Goal: Navigation & Orientation: Find specific page/section

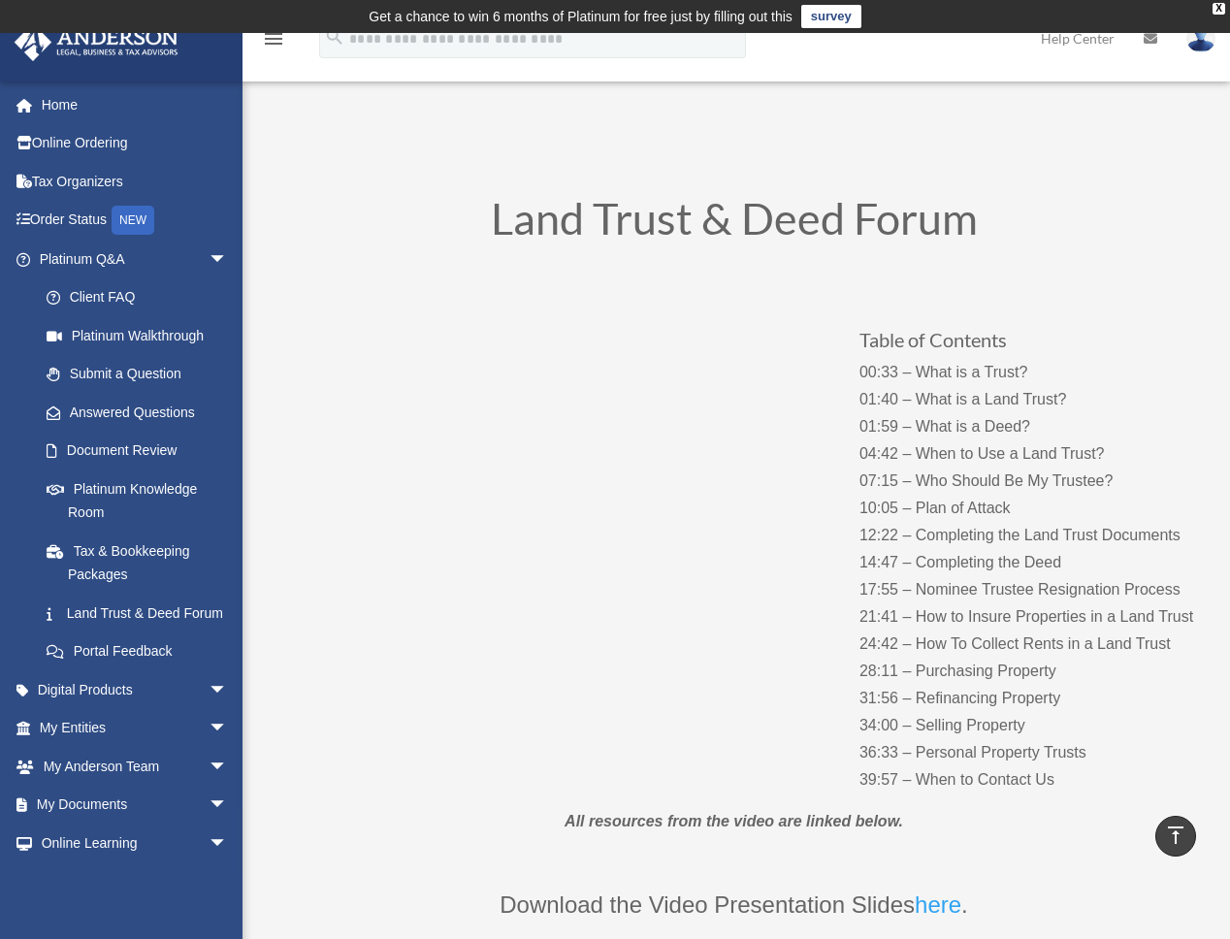
scroll to position [5433, 0]
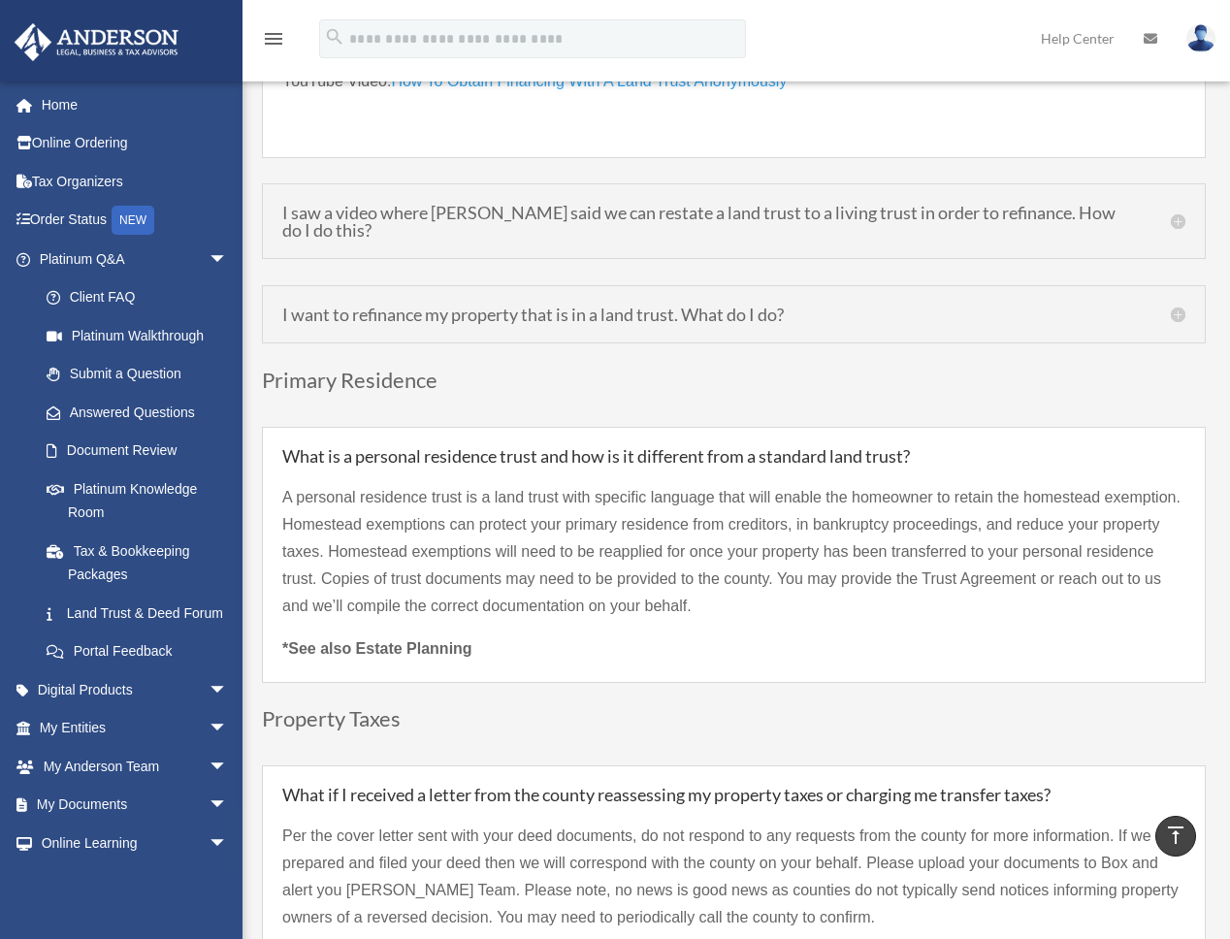
click at [236, 918] on div "young_joon_shin@yahoo.com Sign Out young_joon_shin@yahoo.com Home Online Orderi…" at bounding box center [121, 550] width 243 height 939
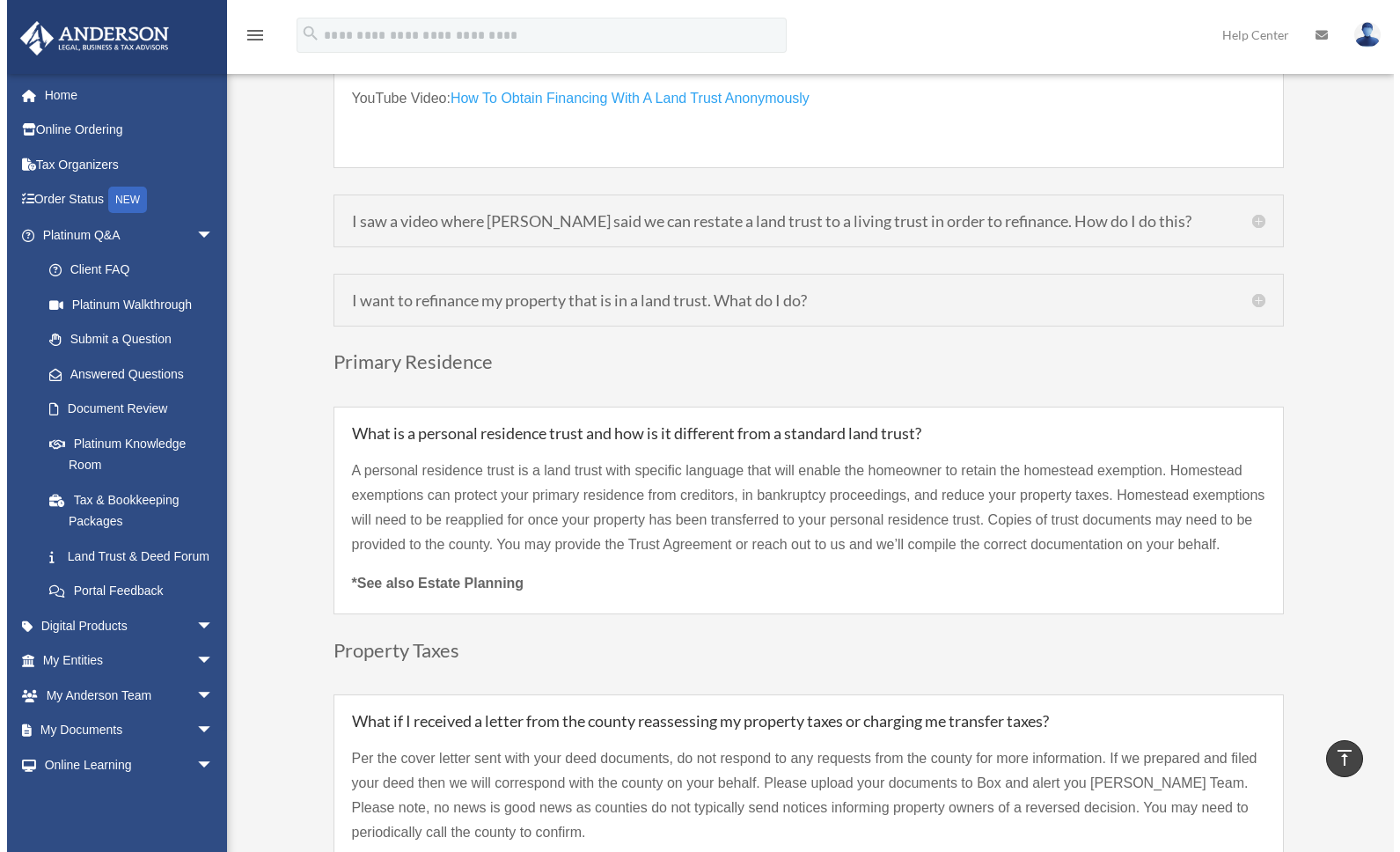
scroll to position [4923, 0]
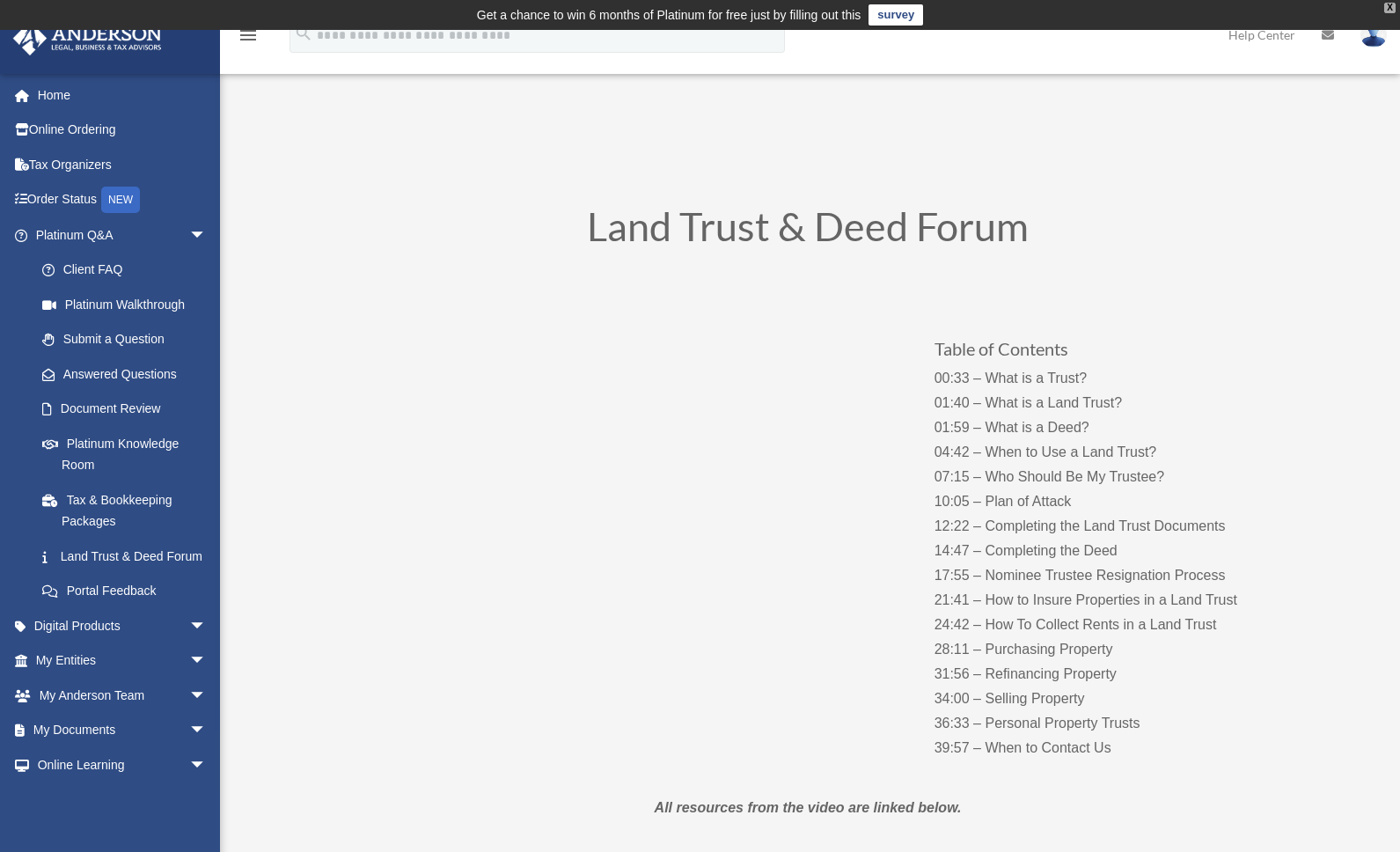
click at [1390, 7] on div "X" at bounding box center [1390, 8] width 12 height 11
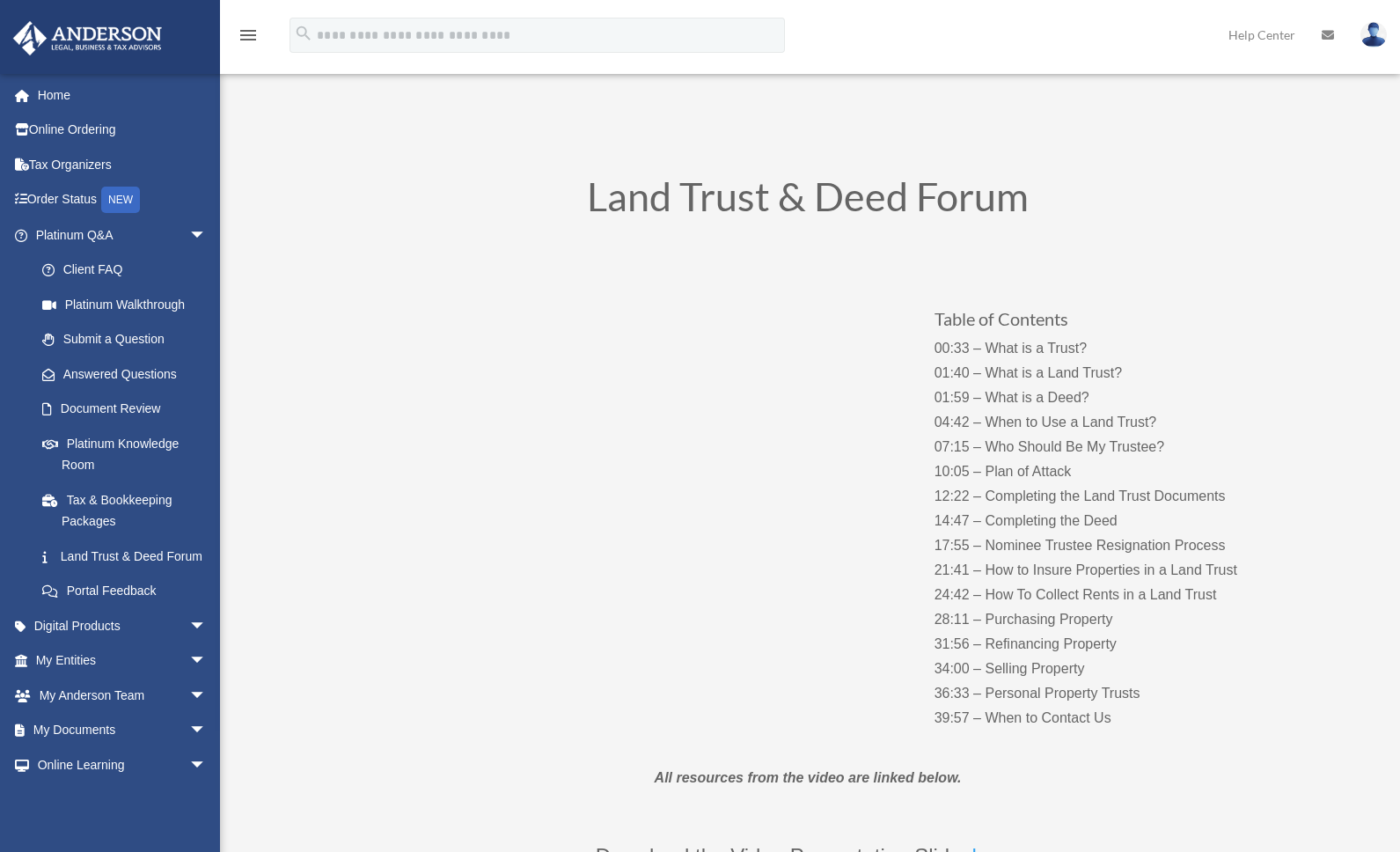
click at [1376, 32] on img at bounding box center [1374, 34] width 26 height 25
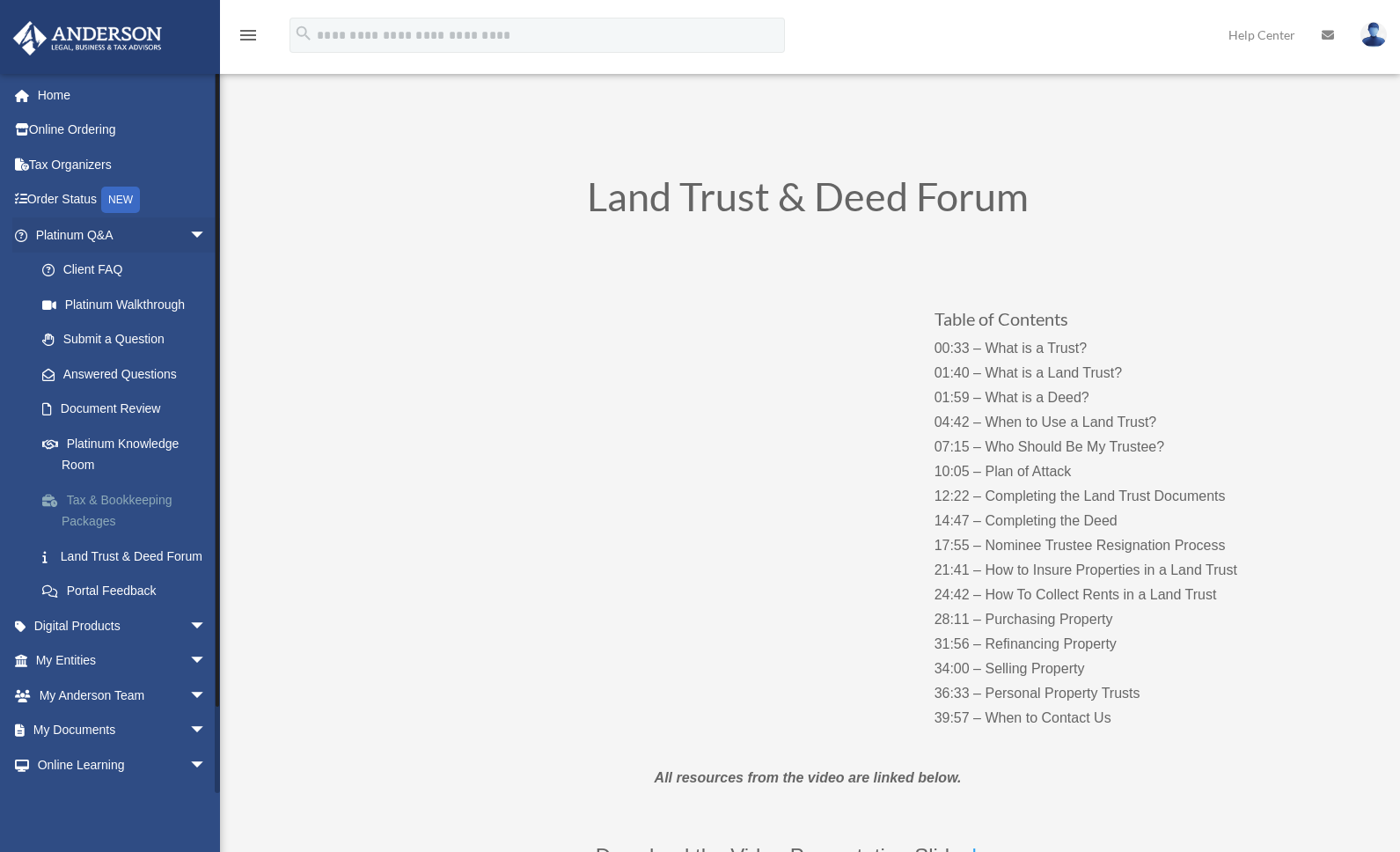
click at [129, 497] on link "Tax & Bookkeeping Packages" at bounding box center [129, 511] width 209 height 56
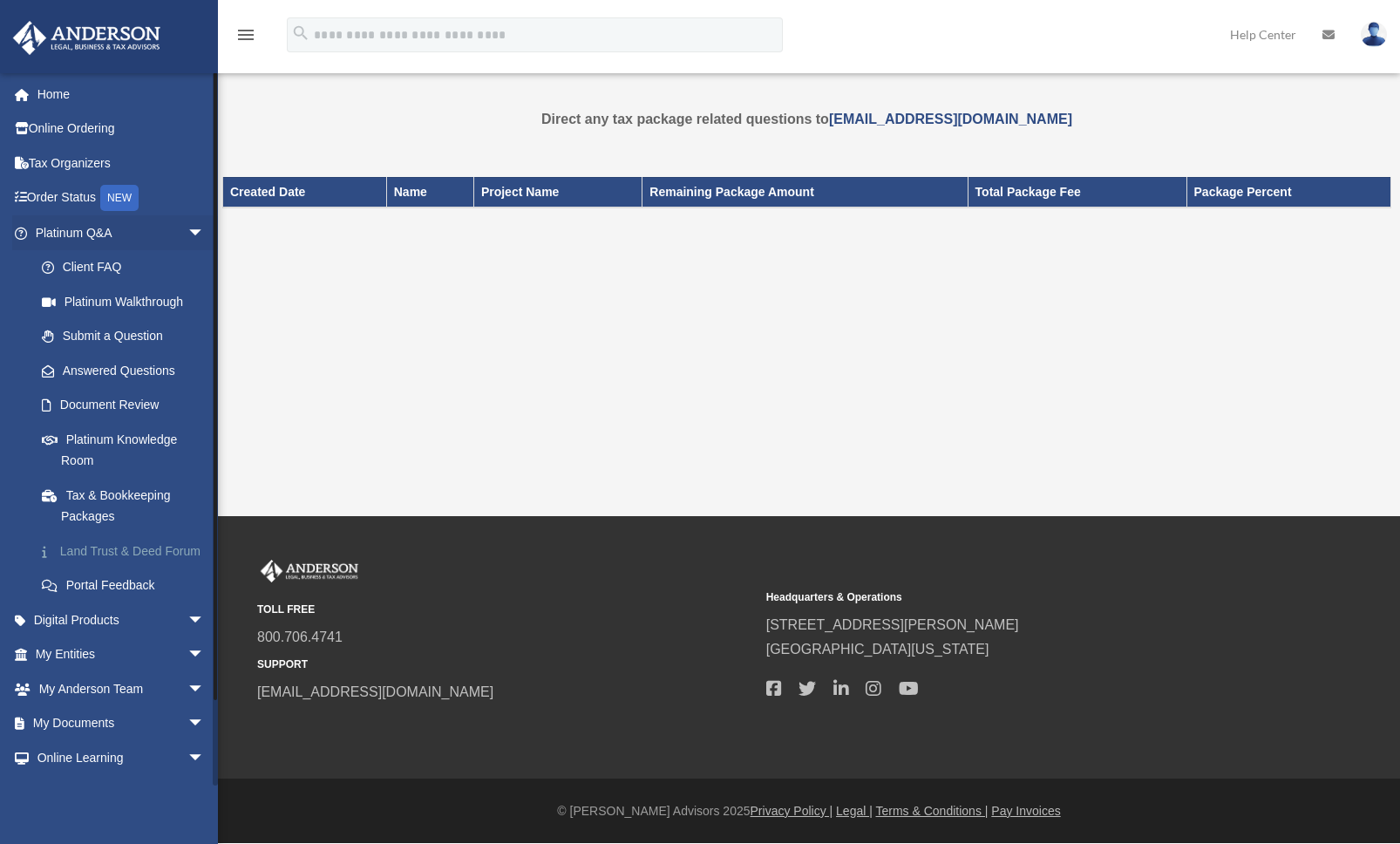
click at [102, 548] on link "Land Trust & Deed Forum" at bounding box center [128, 551] width 207 height 35
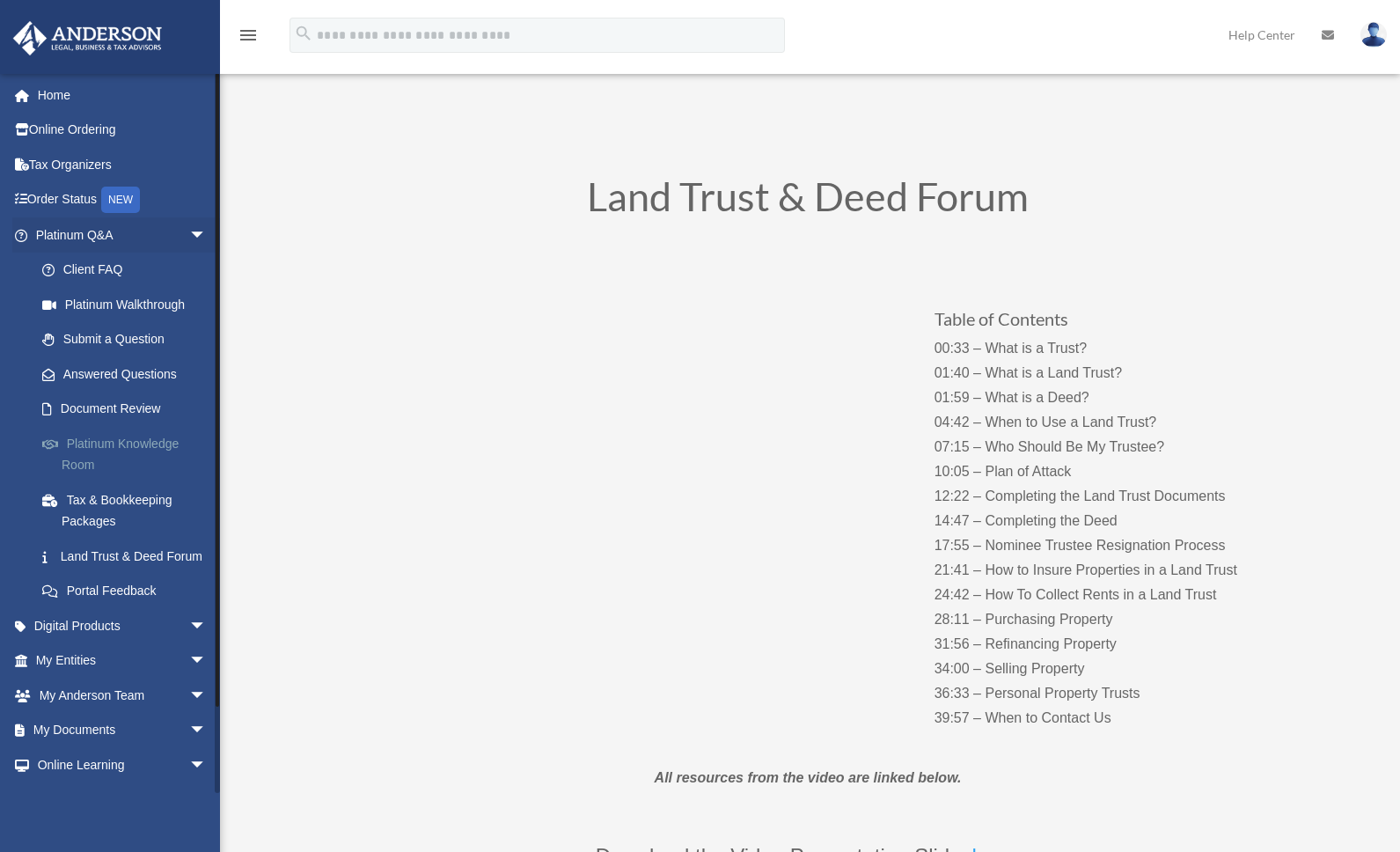
click at [107, 446] on link "Platinum Knowledge Room" at bounding box center [129, 455] width 209 height 56
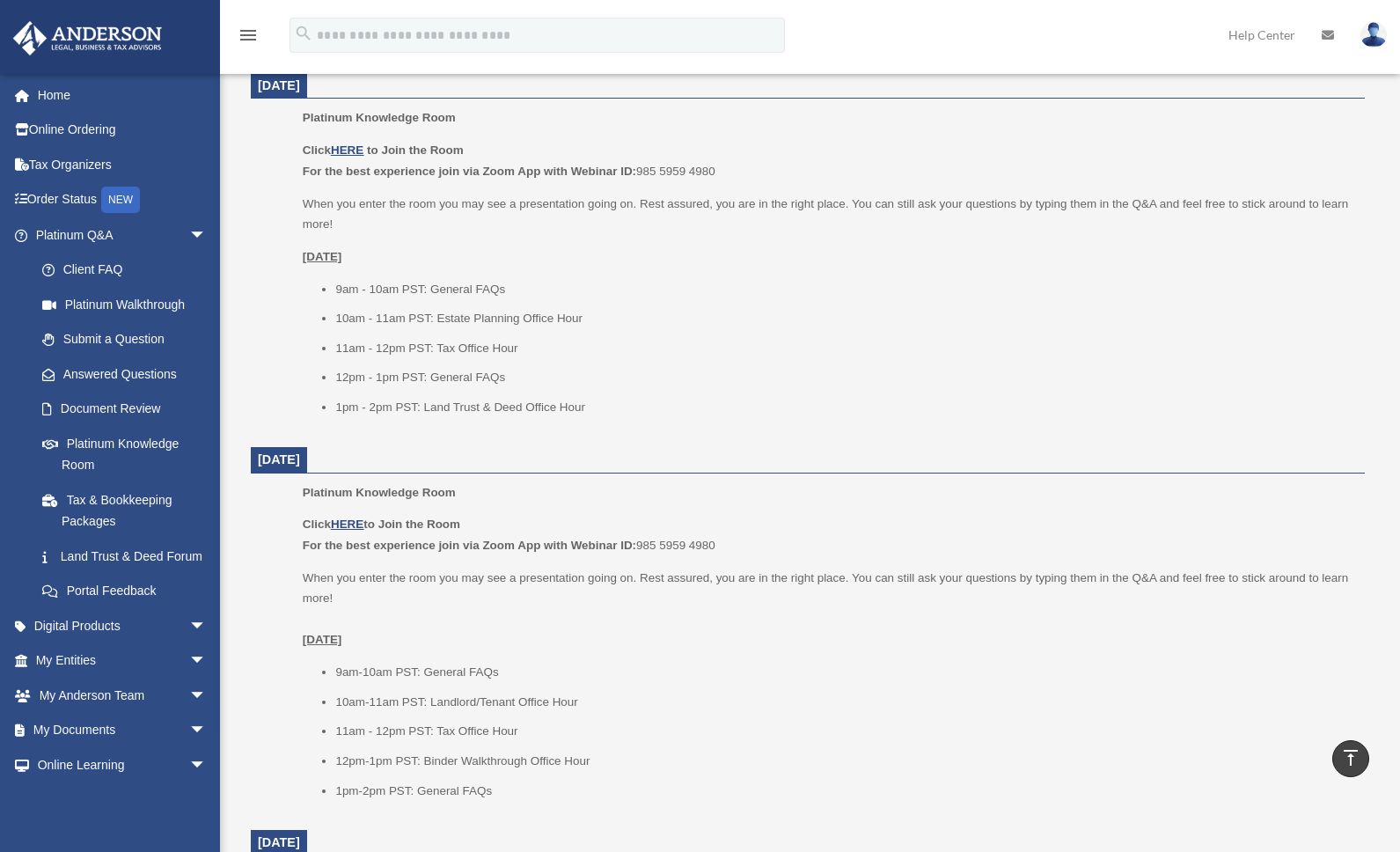
scroll to position [616, 0]
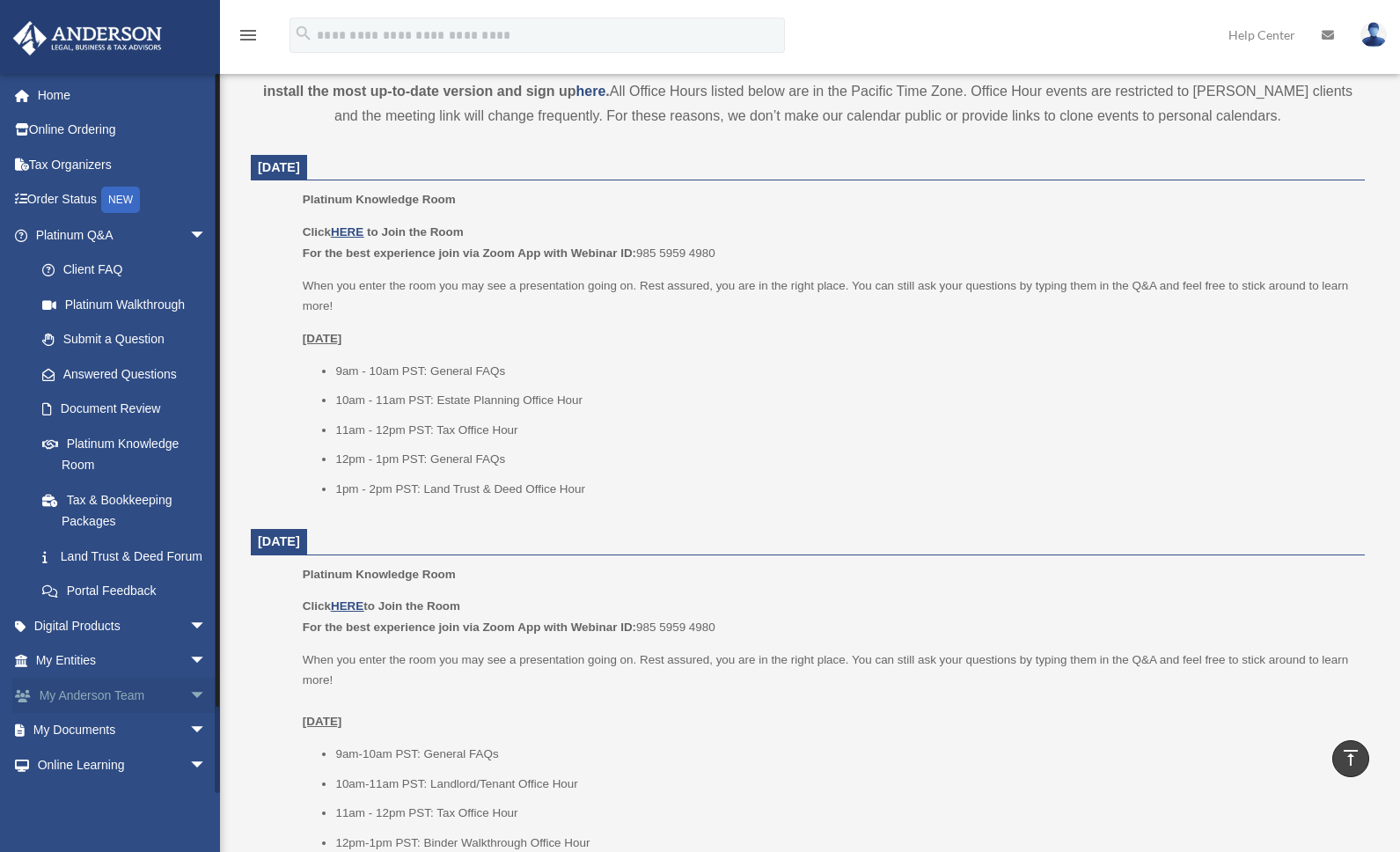
click at [190, 714] on span "arrow_drop_down" at bounding box center [207, 696] width 35 height 36
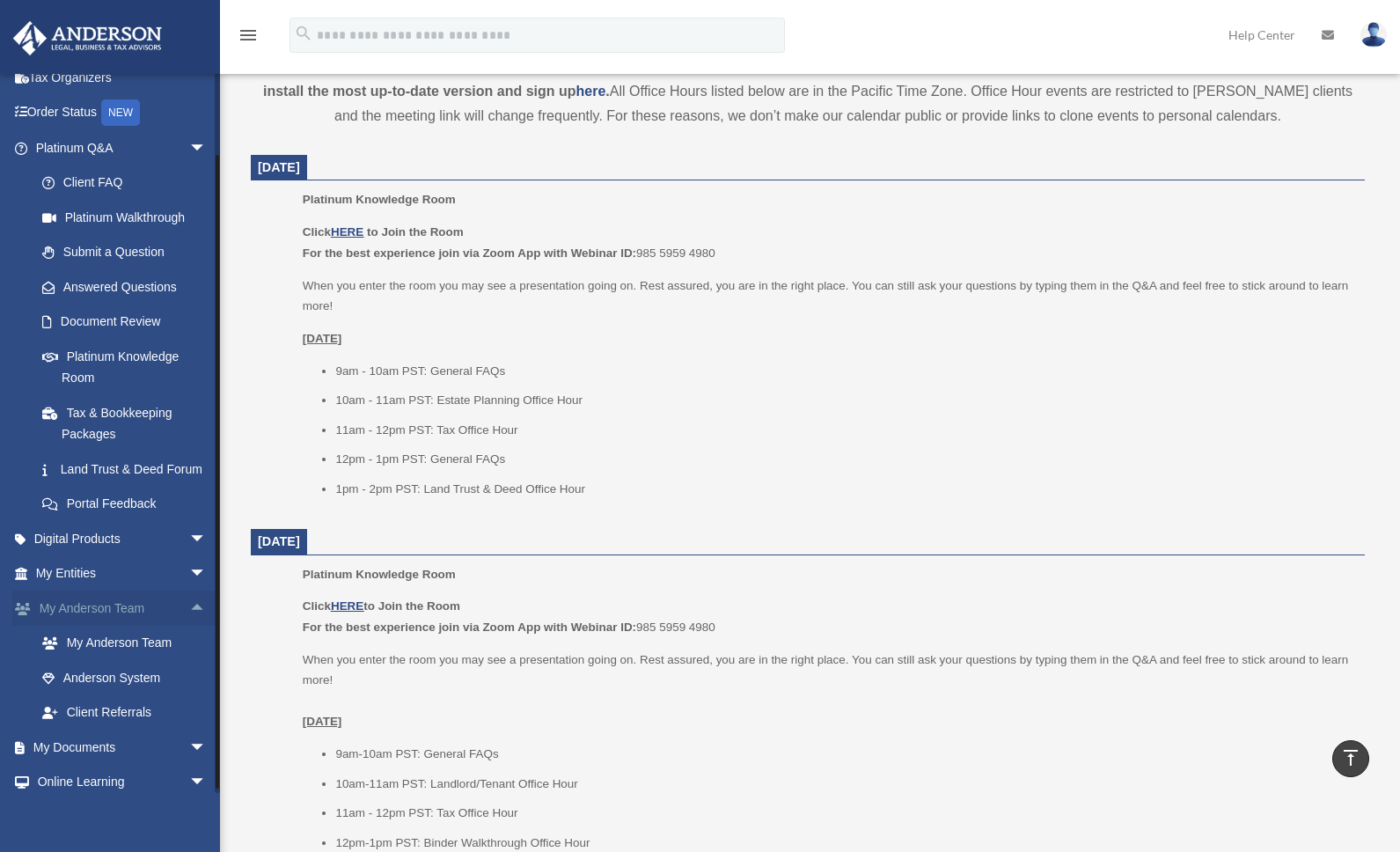
scroll to position [190, 0]
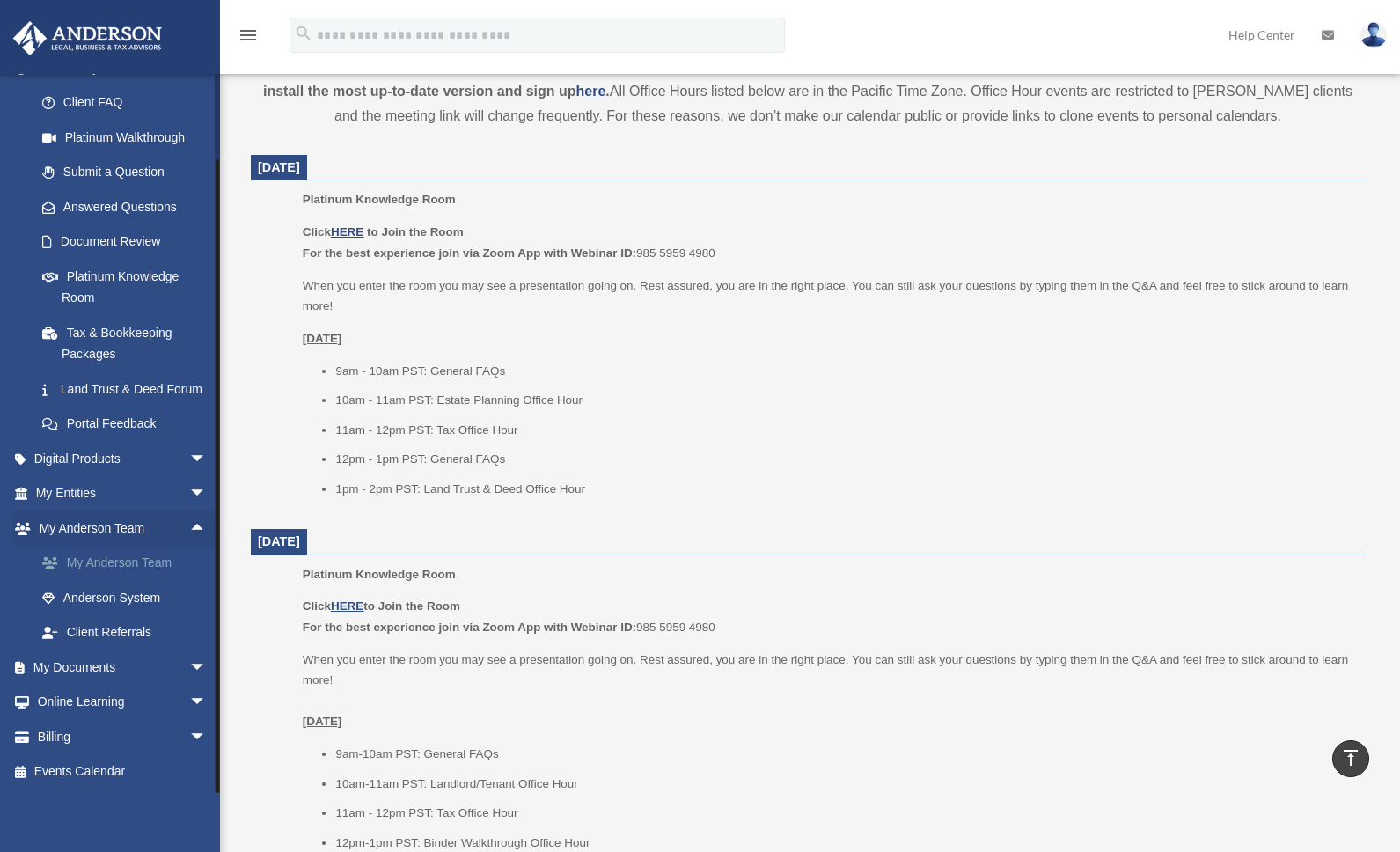
click at [150, 566] on link "My Anderson Team" at bounding box center [129, 563] width 209 height 35
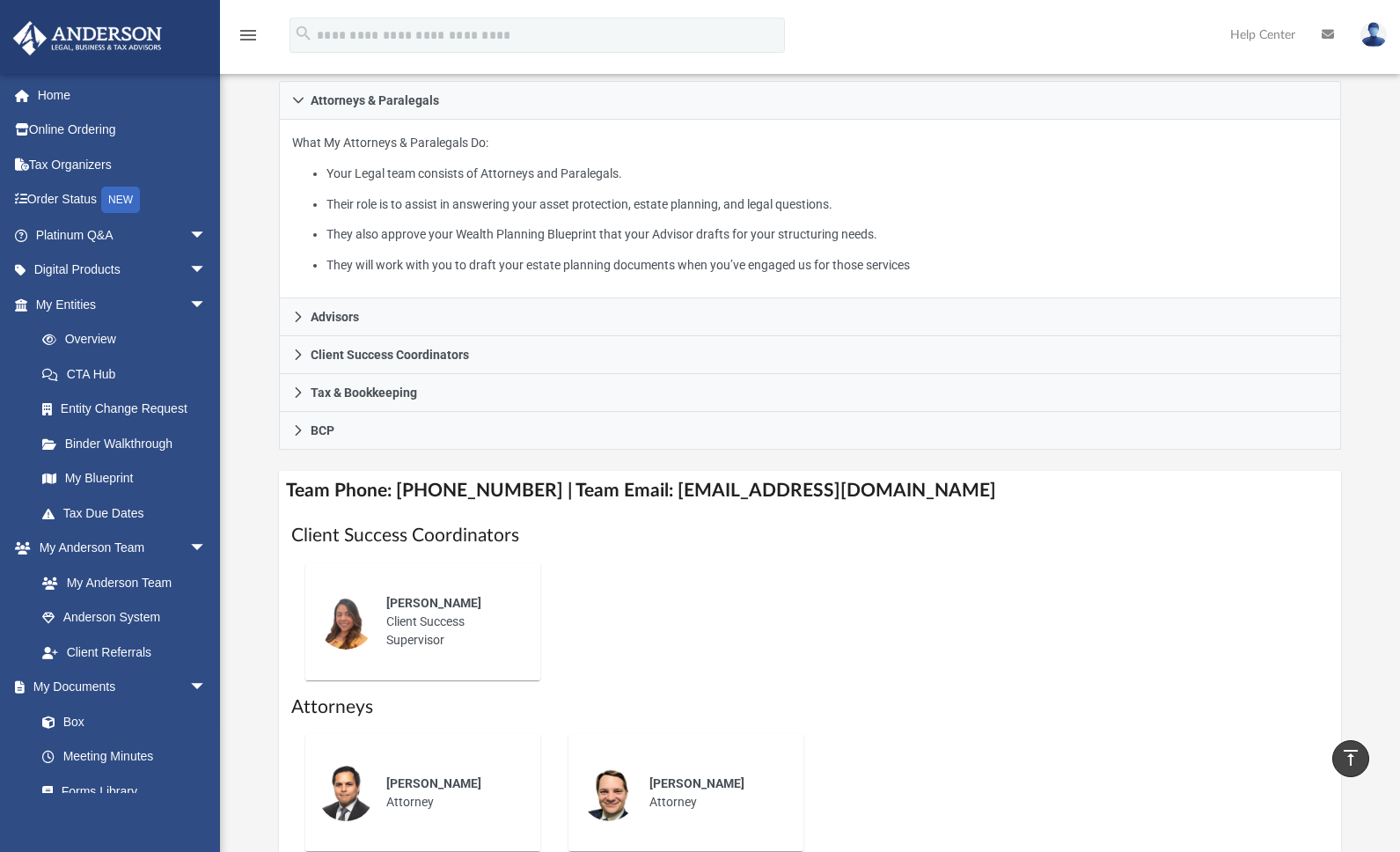
scroll to position [264, 0]
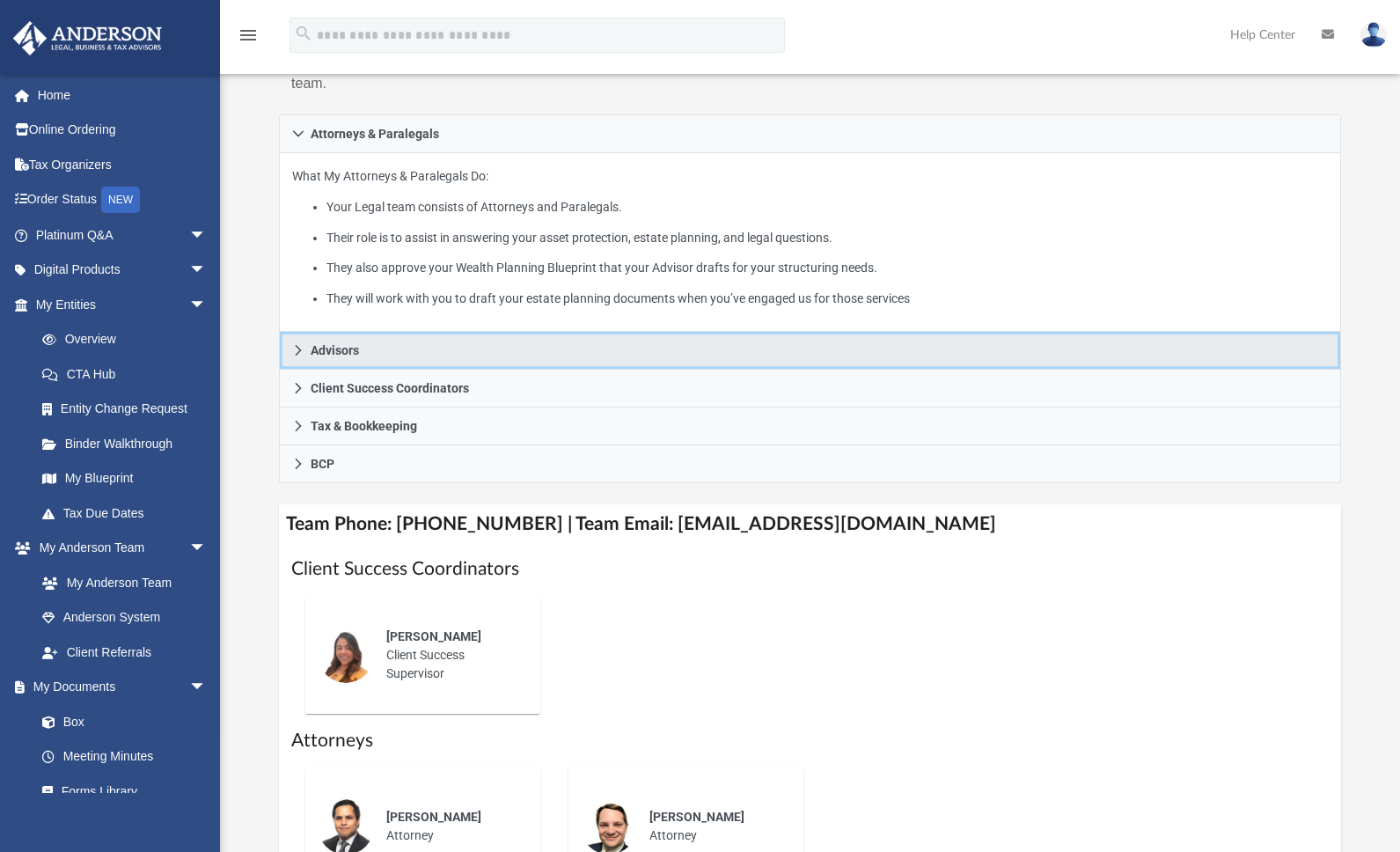
click at [316, 351] on span "Advisors" at bounding box center [334, 350] width 48 height 13
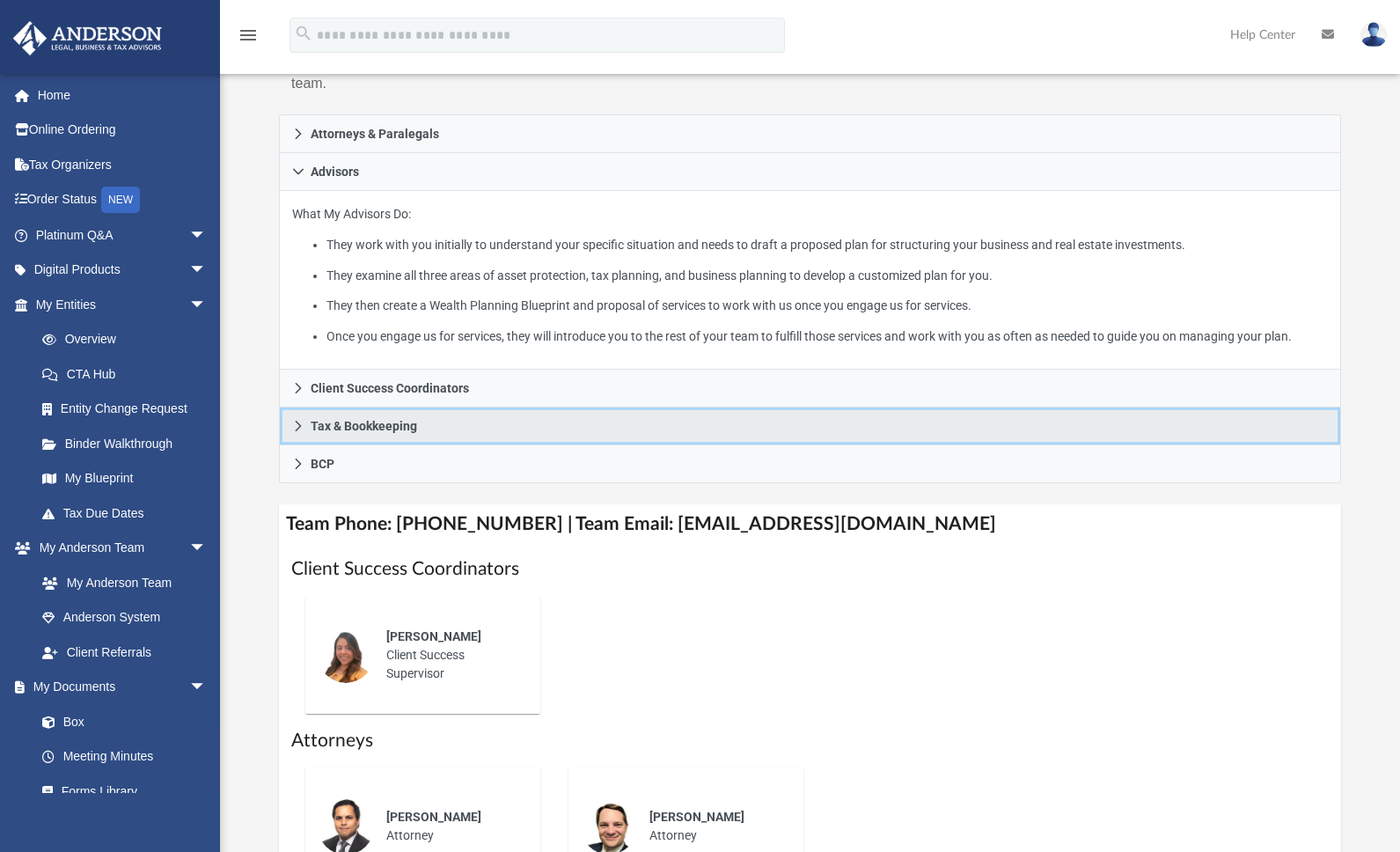
click at [384, 425] on span "Tax & Bookkeeping" at bounding box center [363, 426] width 106 height 13
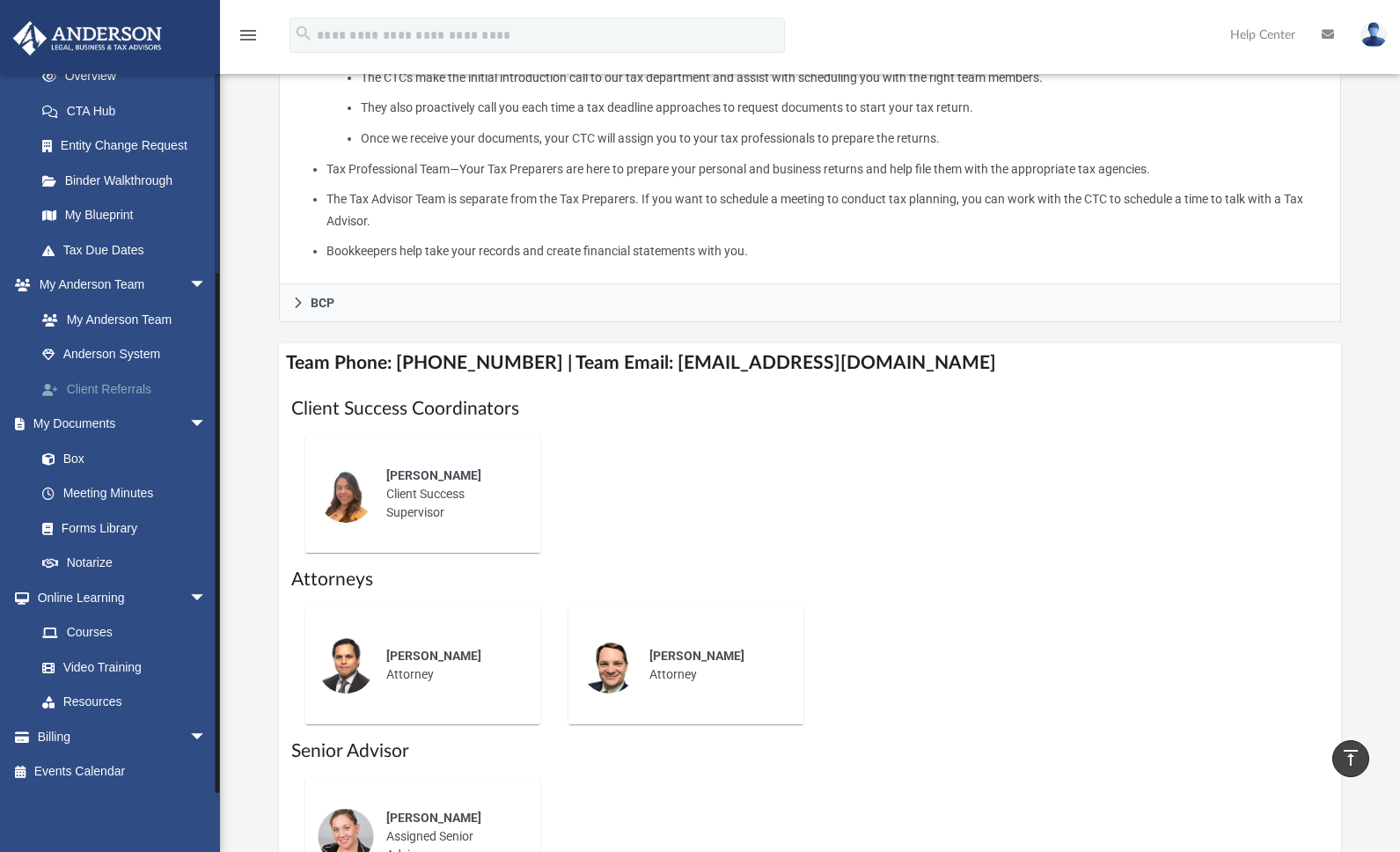
scroll to position [704, 0]
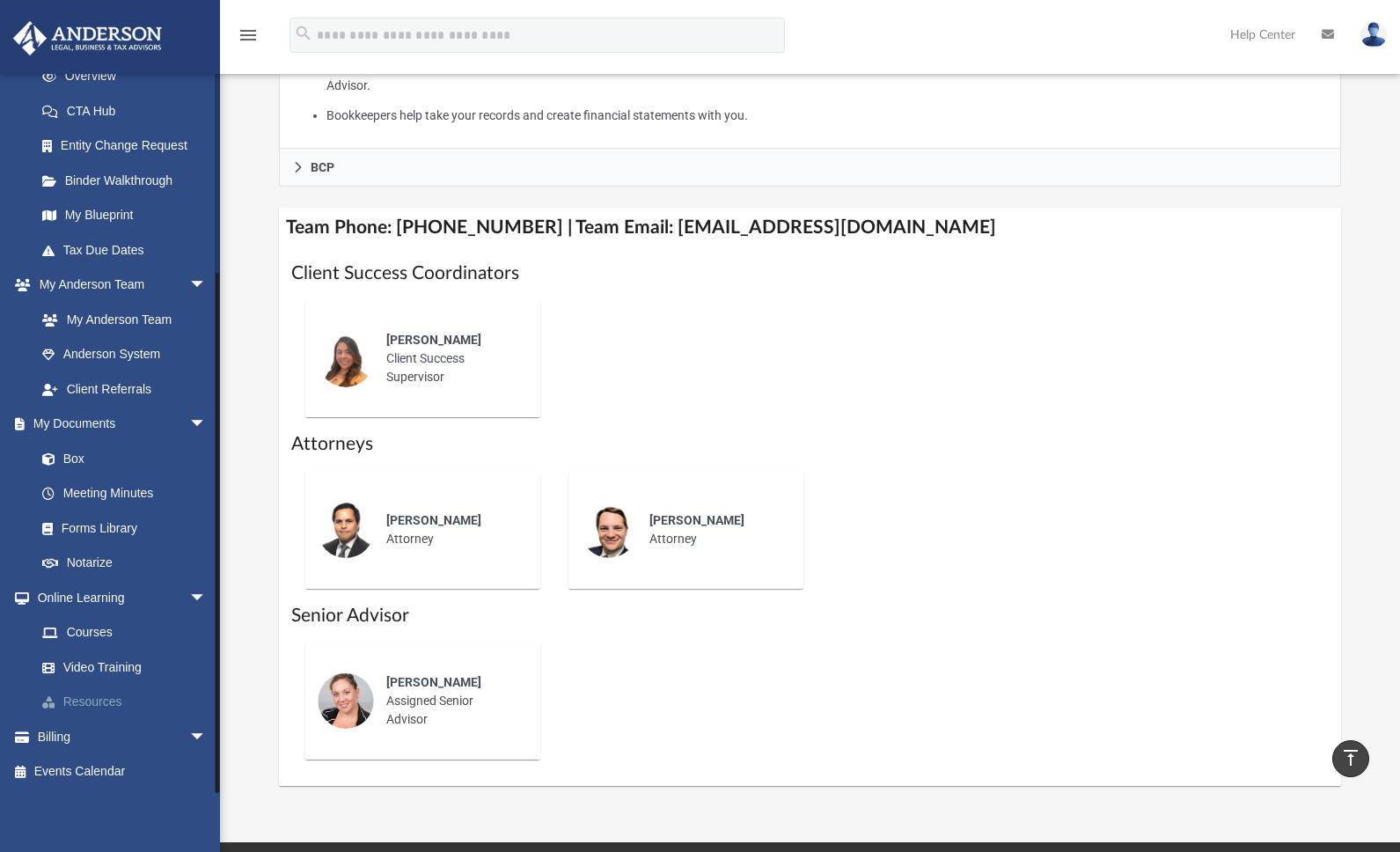
click at [107, 705] on link "Resources" at bounding box center [129, 702] width 209 height 35
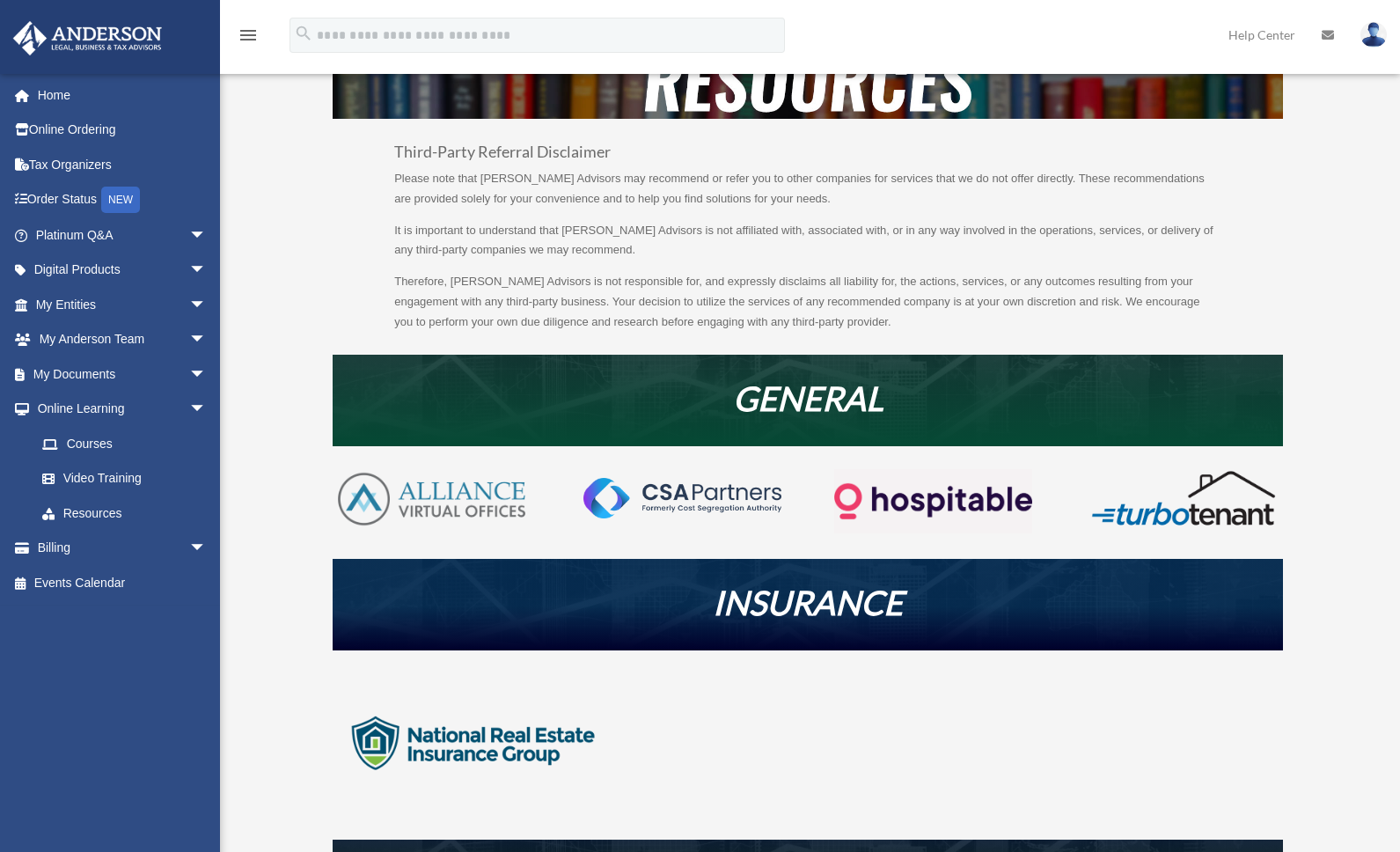
scroll to position [176, 0]
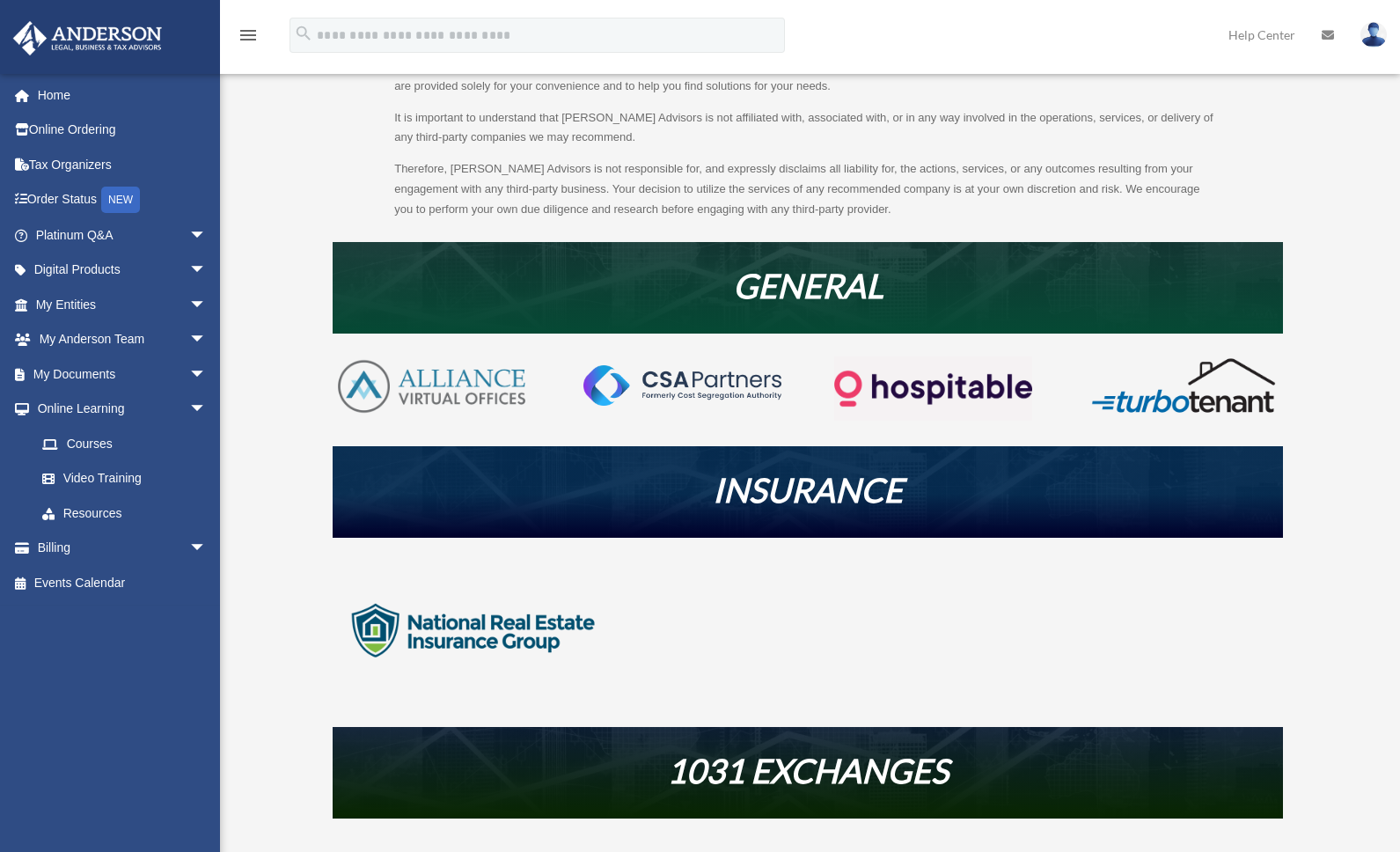
click at [538, 636] on img at bounding box center [474, 631] width 281 height 141
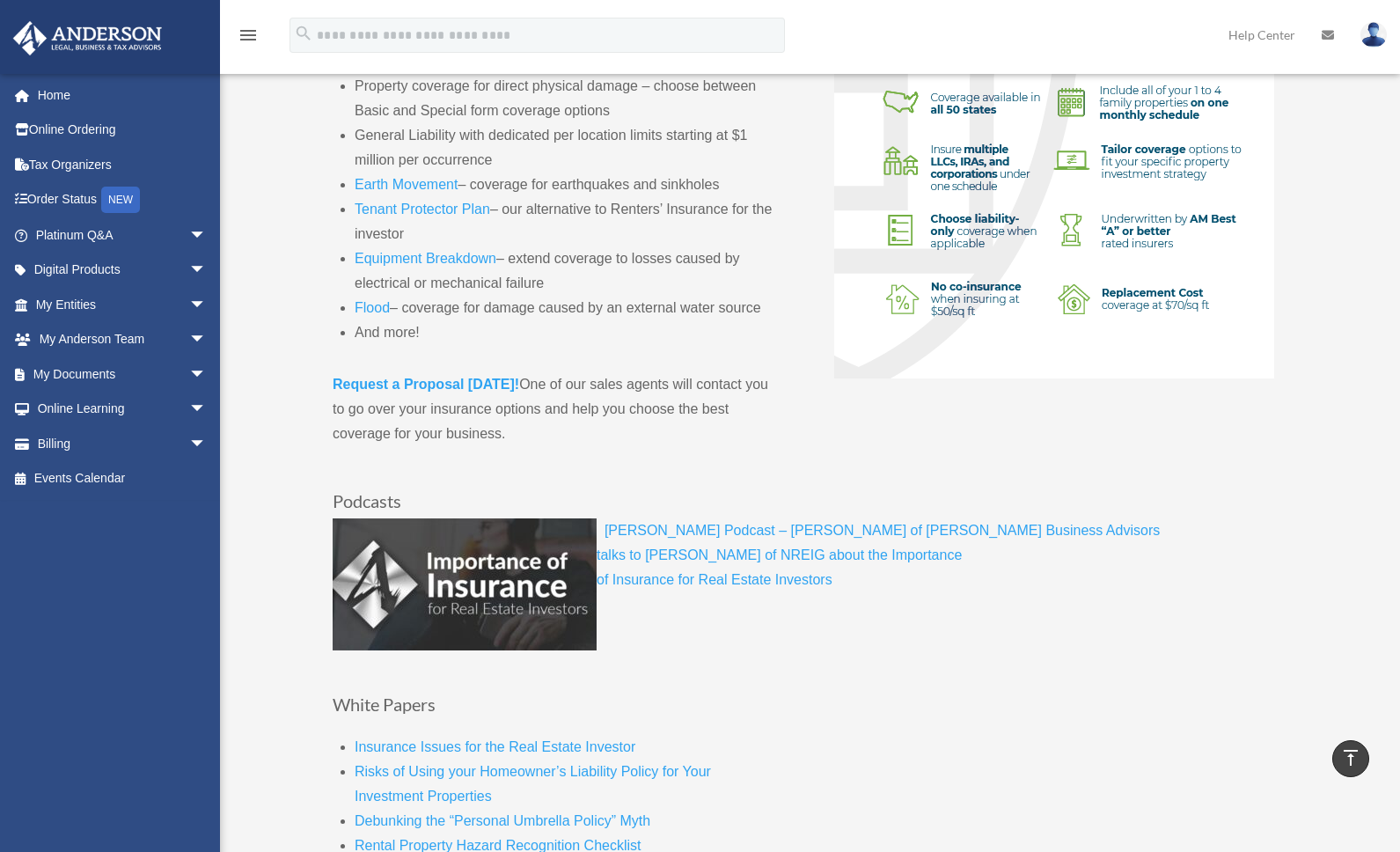
scroll to position [880, 0]
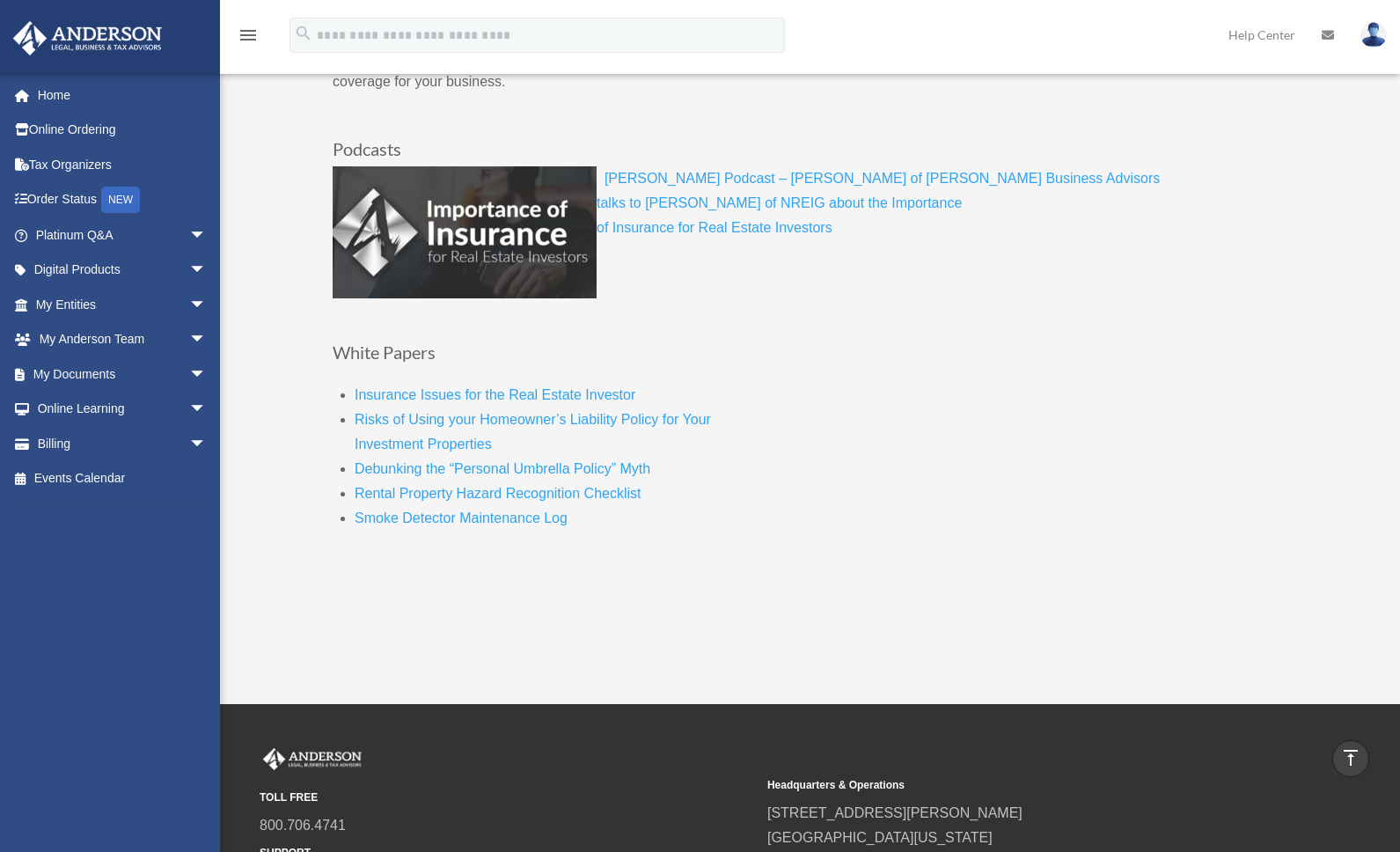
click at [631, 464] on link "Debunking the “Personal Umbrella Policy” Myth" at bounding box center [503, 473] width 296 height 24
